Goal: Task Accomplishment & Management: Use online tool/utility

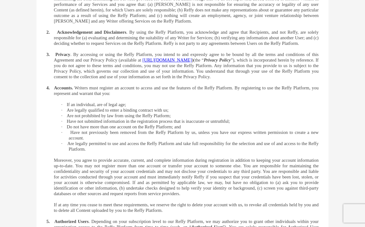
scroll to position [210, 0]
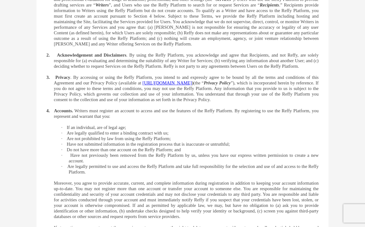
click at [192, 85] on span "https://refbuilder.com/terms-of-service" at bounding box center [168, 82] width 50 height 5
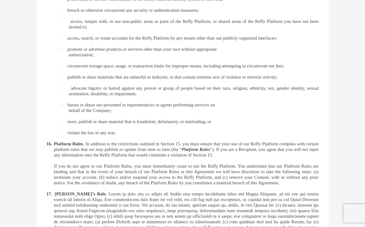
scroll to position [1232, 0]
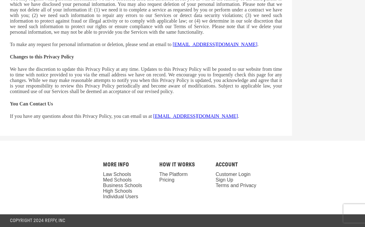
scroll to position [1539, 0]
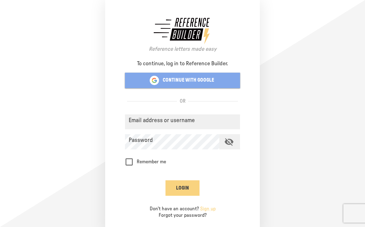
click at [199, 84] on p "CONTINUE WITH GOOGLE" at bounding box center [188, 80] width 51 height 6
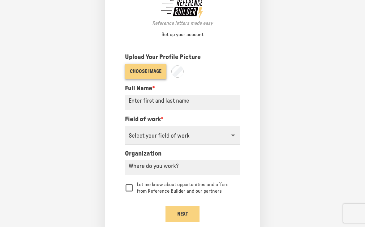
scroll to position [18, 0]
